Goal: Task Accomplishment & Management: Manage account settings

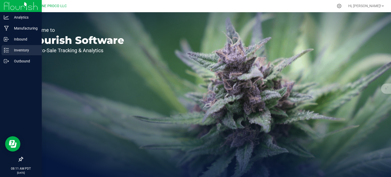
click at [21, 45] on div "Inventory" at bounding box center [22, 50] width 40 height 10
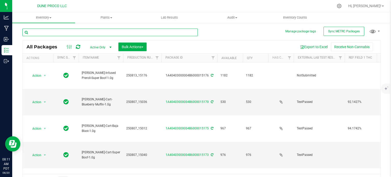
click at [82, 30] on input "text" at bounding box center [109, 33] width 175 height 8
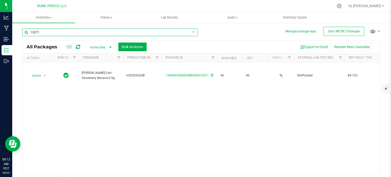
click at [82, 30] on input "13071" at bounding box center [109, 33] width 175 height 8
type input "1"
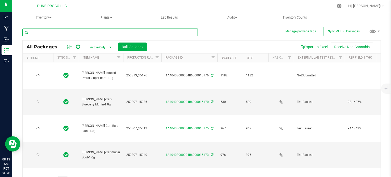
type input "[DATE]"
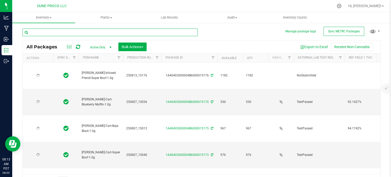
type input "[DATE]"
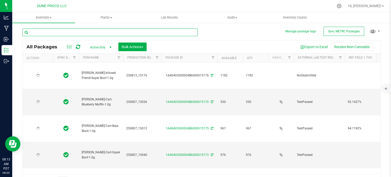
type input "[DATE]"
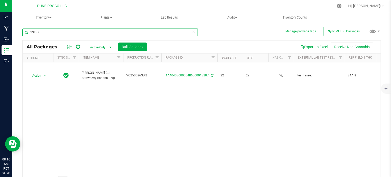
type input "13287"
click at [99, 33] on input "13287" at bounding box center [109, 33] width 175 height 8
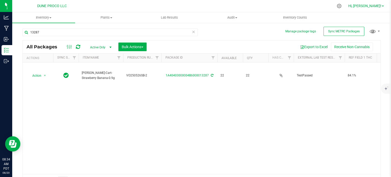
click at [373, 4] on span "Hi, [PERSON_NAME]!" at bounding box center [364, 6] width 33 height 4
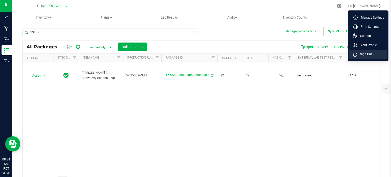
click at [358, 53] on span "Sign Out" at bounding box center [364, 54] width 15 height 5
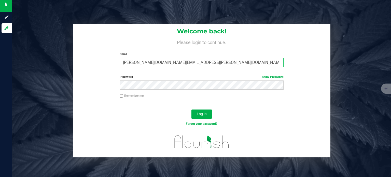
click at [156, 63] on input "[PERSON_NAME][DOMAIN_NAME][EMAIL_ADDRESS][PERSON_NAME][DOMAIN_NAME]" at bounding box center [202, 62] width 164 height 9
type input "[PERSON_NAME][EMAIL_ADDRESS][PERSON_NAME][DOMAIN_NAME]"
click at [191, 109] on button "Log In" at bounding box center [201, 113] width 20 height 9
